Goal: Information Seeking & Learning: Learn about a topic

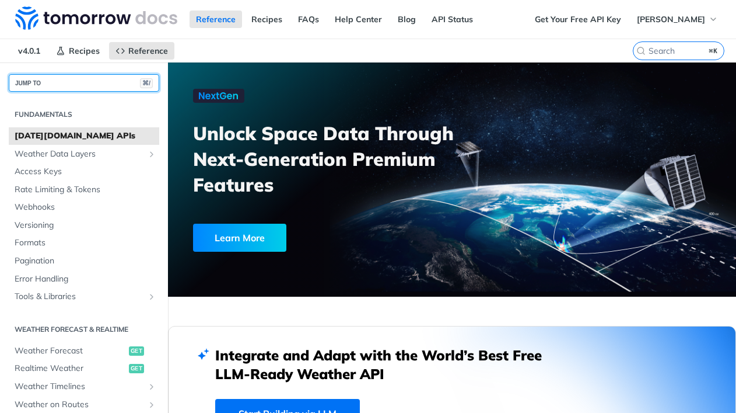
click at [78, 82] on button "JUMP TO ⌘/" at bounding box center [84, 83] width 151 height 18
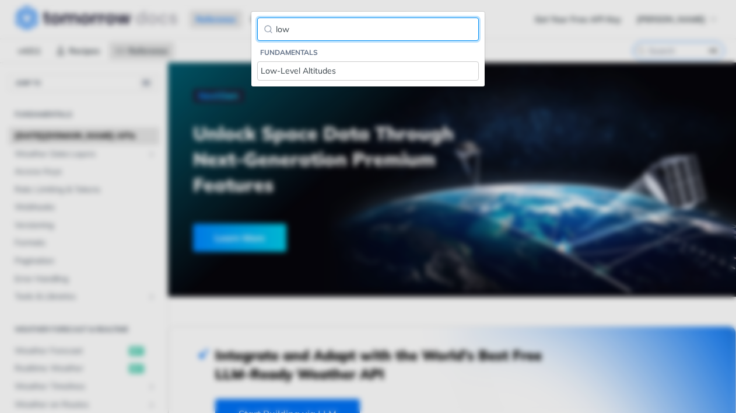
type input "low"
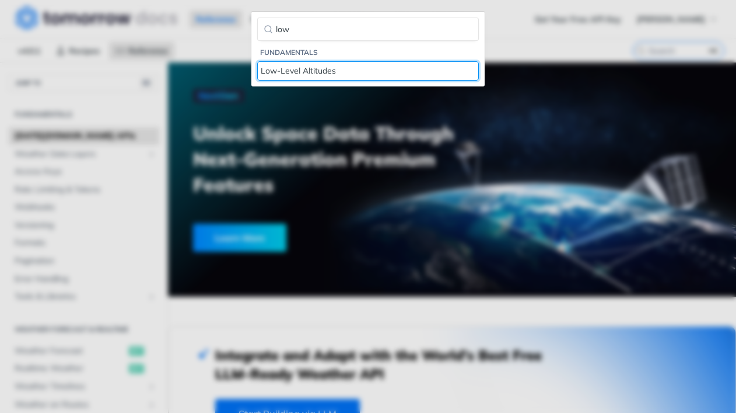
click at [288, 69] on div "Low-Level Altitudes" at bounding box center [368, 71] width 215 height 12
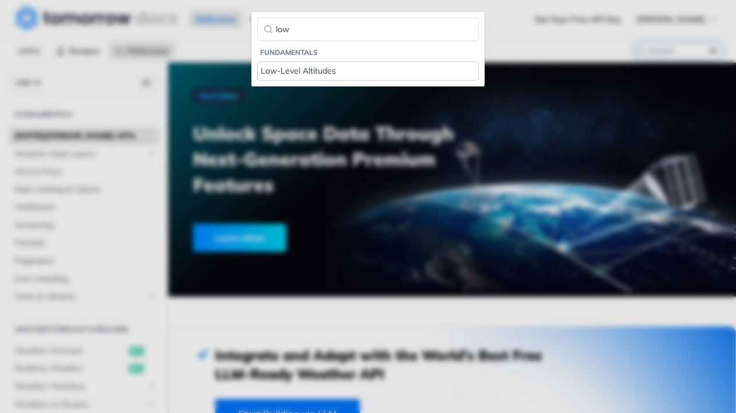
scroll to position [206, 0]
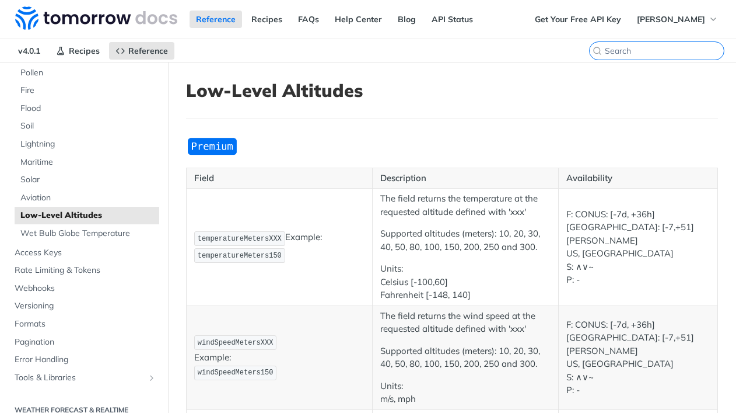
click at [678, 49] on input "⌘K" at bounding box center [664, 51] width 119 height 11
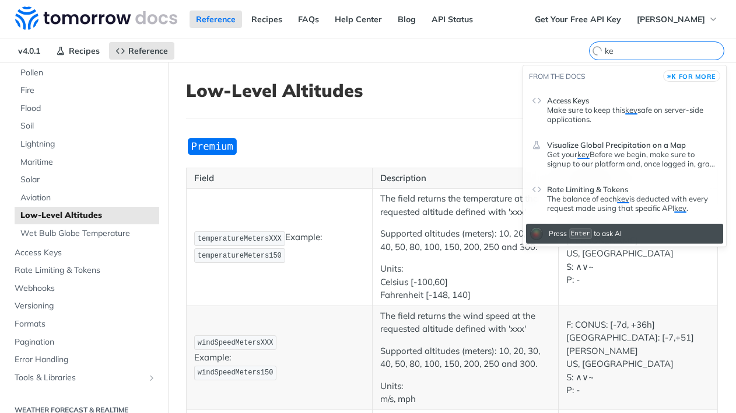
type input "k"
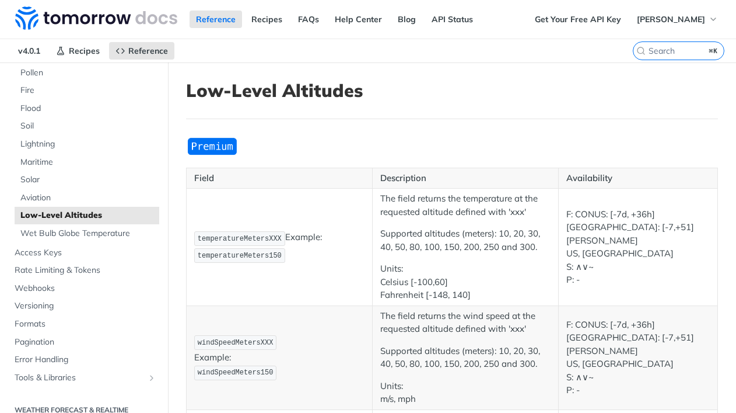
click at [452, 70] on article "Low-Level Altitudes Field Description Availability temperatureMetersXXX Example…" at bounding box center [452, 371] width 568 height 618
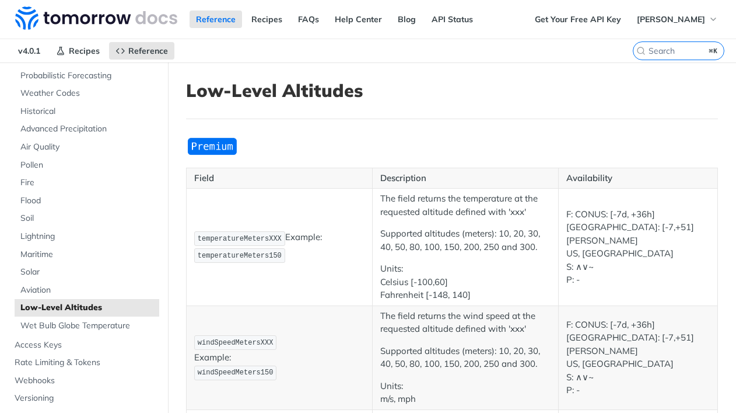
scroll to position [113, 0]
click at [672, 53] on input "⌘K" at bounding box center [664, 51] width 119 height 11
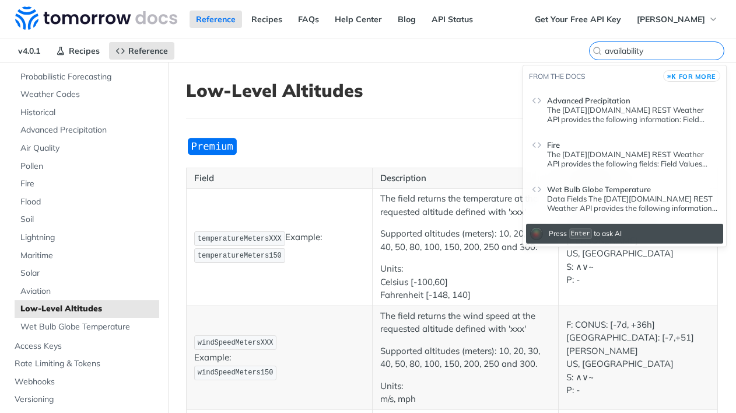
type input "availability"
click at [443, 114] on header "Low-Level Altitudes" at bounding box center [452, 99] width 532 height 39
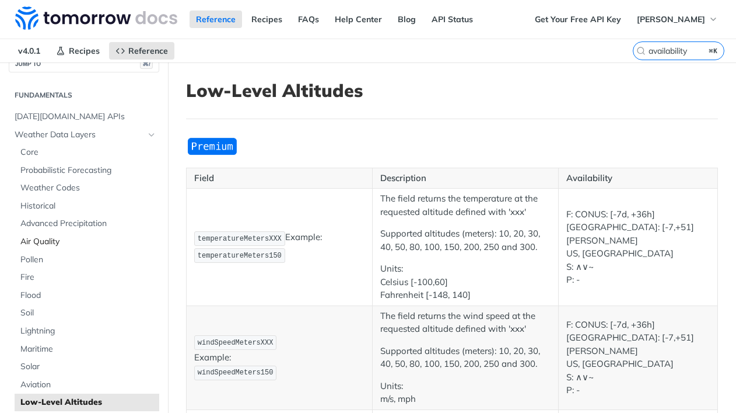
scroll to position [0, 0]
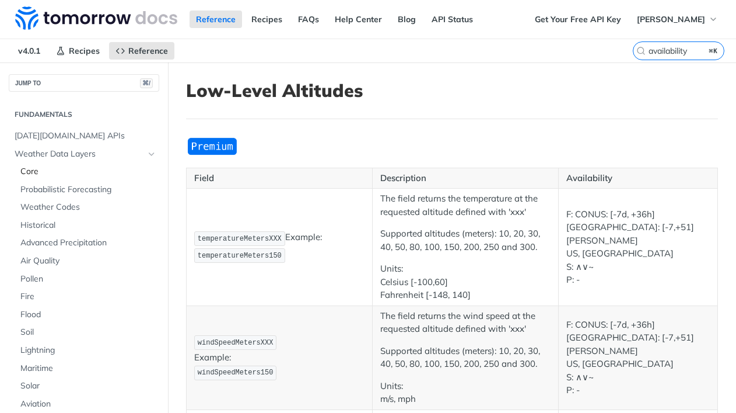
click at [28, 172] on span "Core" at bounding box center [88, 172] width 136 height 12
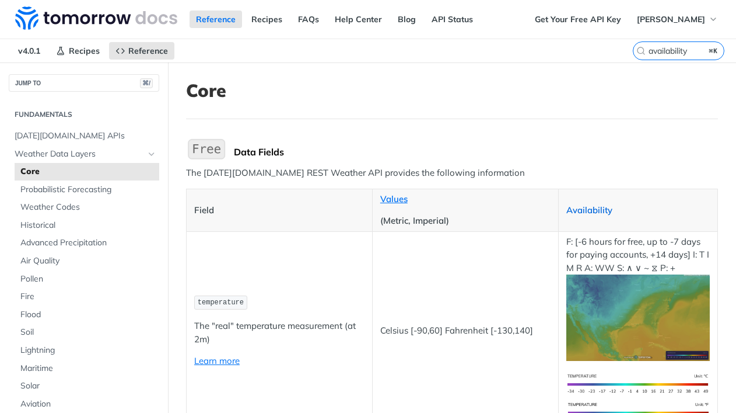
click at [583, 207] on link "Availability" at bounding box center [590, 209] width 46 height 11
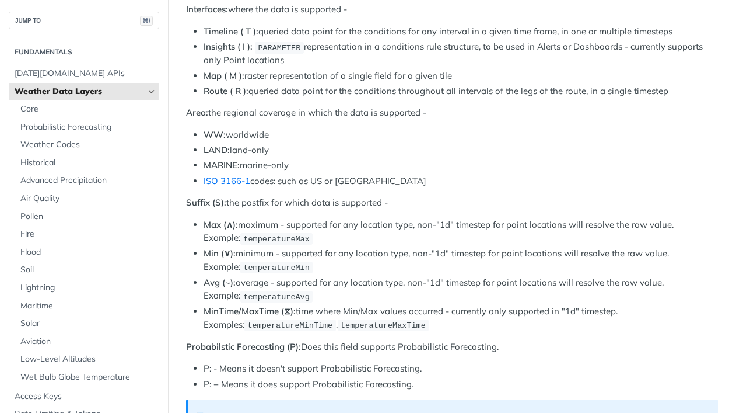
scroll to position [631, 0]
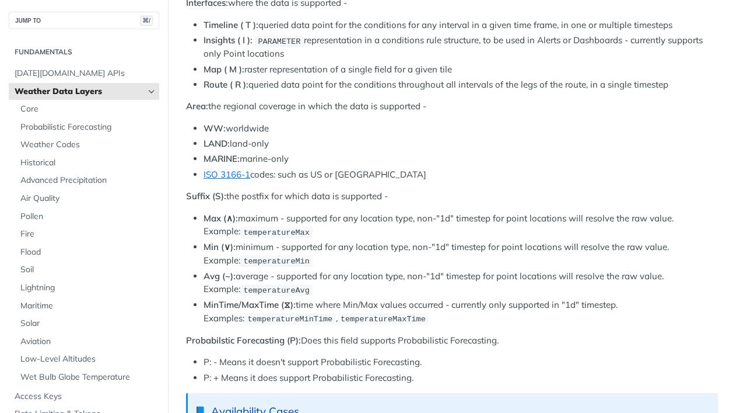
click at [429, 164] on li "MARINE: marine-only" at bounding box center [461, 158] width 515 height 13
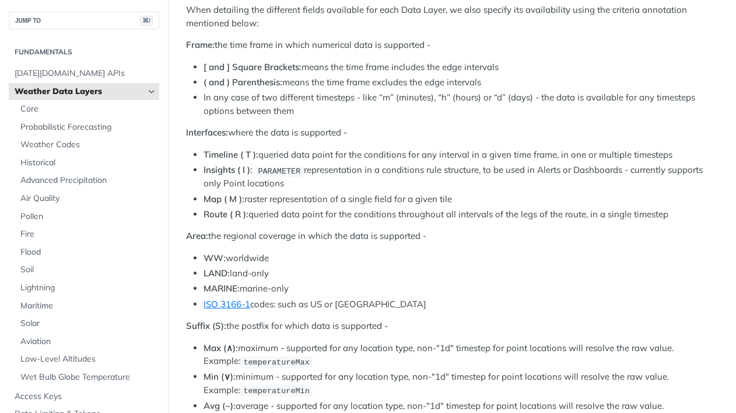
scroll to position [0, 0]
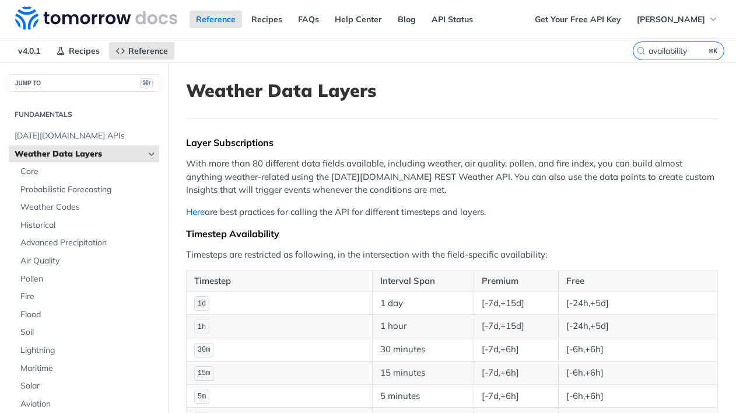
click at [197, 212] on link "Here" at bounding box center [195, 211] width 19 height 11
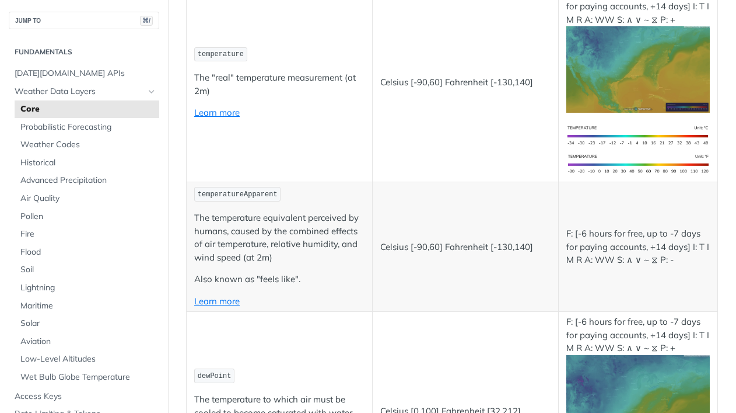
scroll to position [257, 0]
